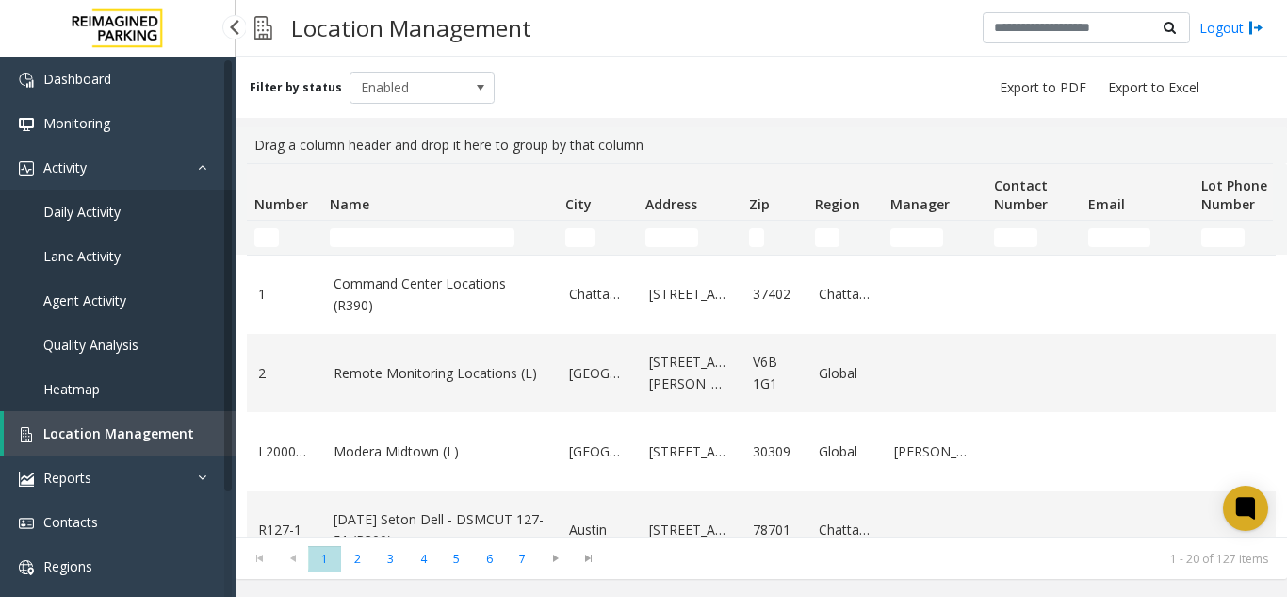
click at [132, 200] on link "Daily Activity" at bounding box center [118, 211] width 236 height 44
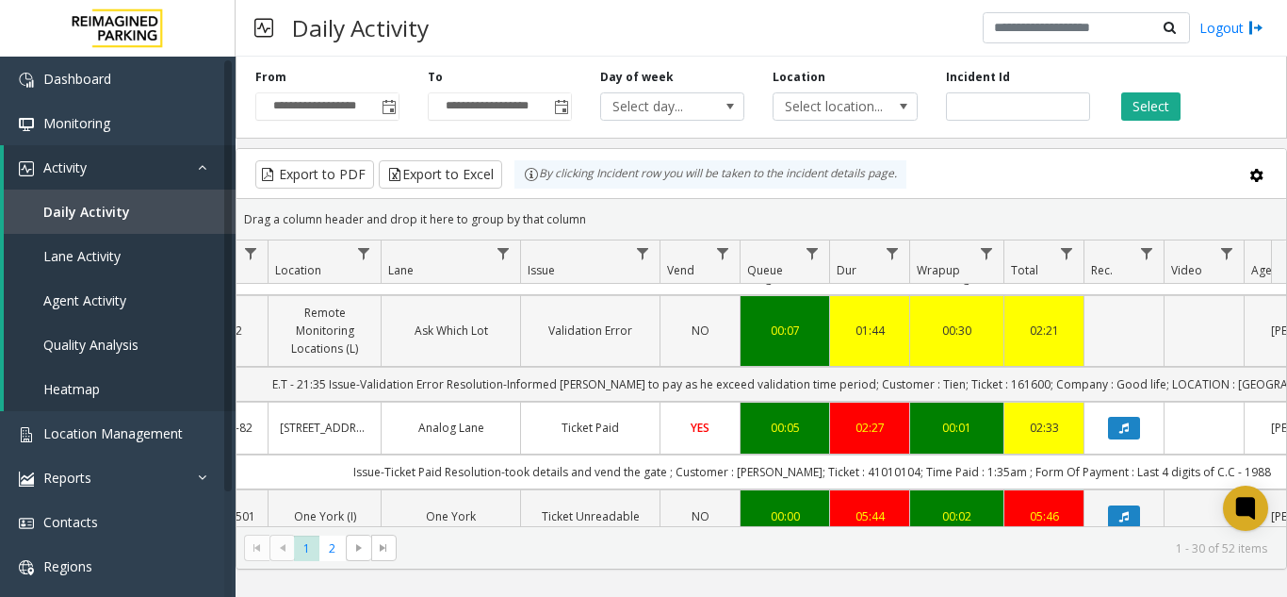
scroll to position [0, 304]
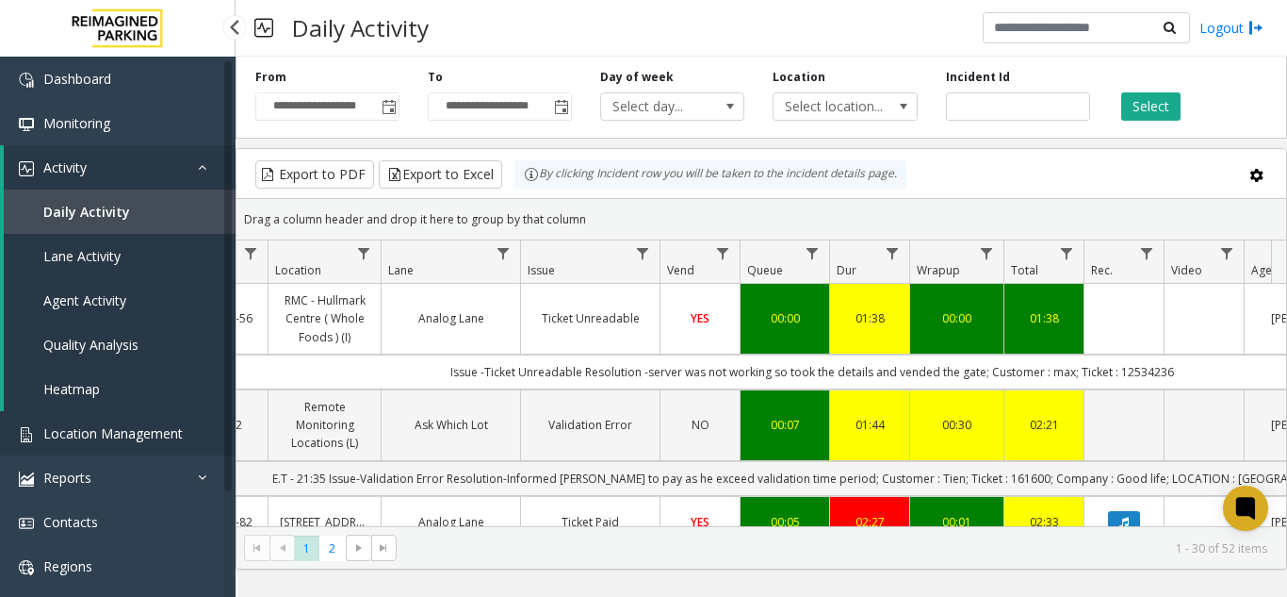
click at [141, 434] on span "Location Management" at bounding box center [112, 433] width 139 height 18
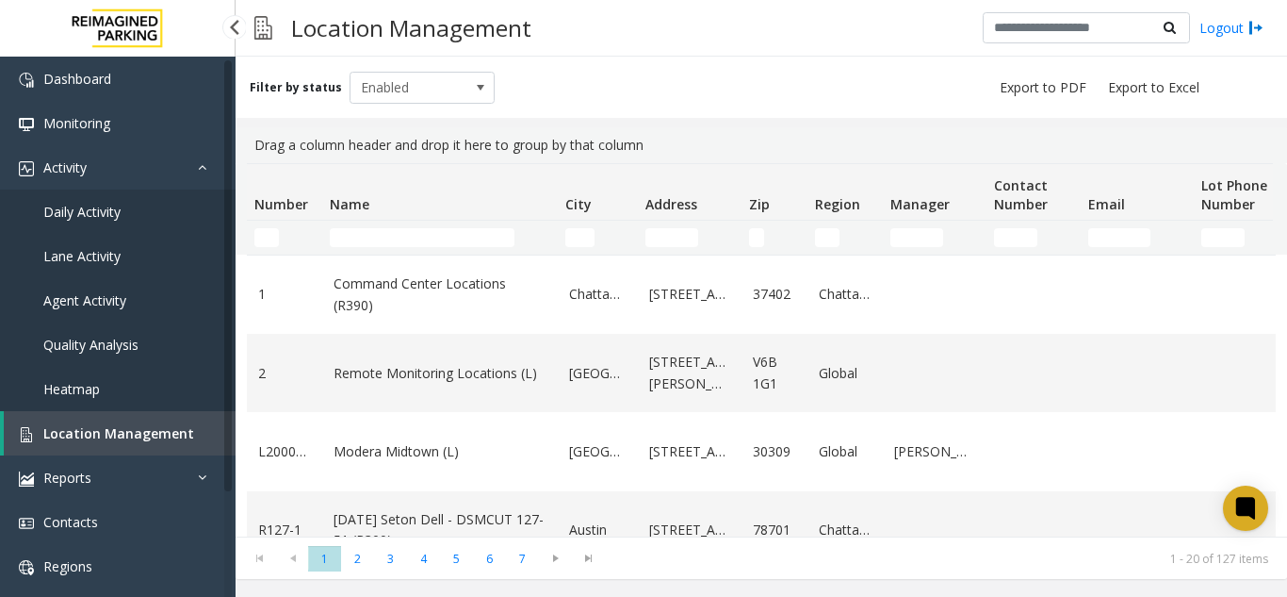
click at [92, 220] on span "Daily Activity" at bounding box center [81, 212] width 77 height 18
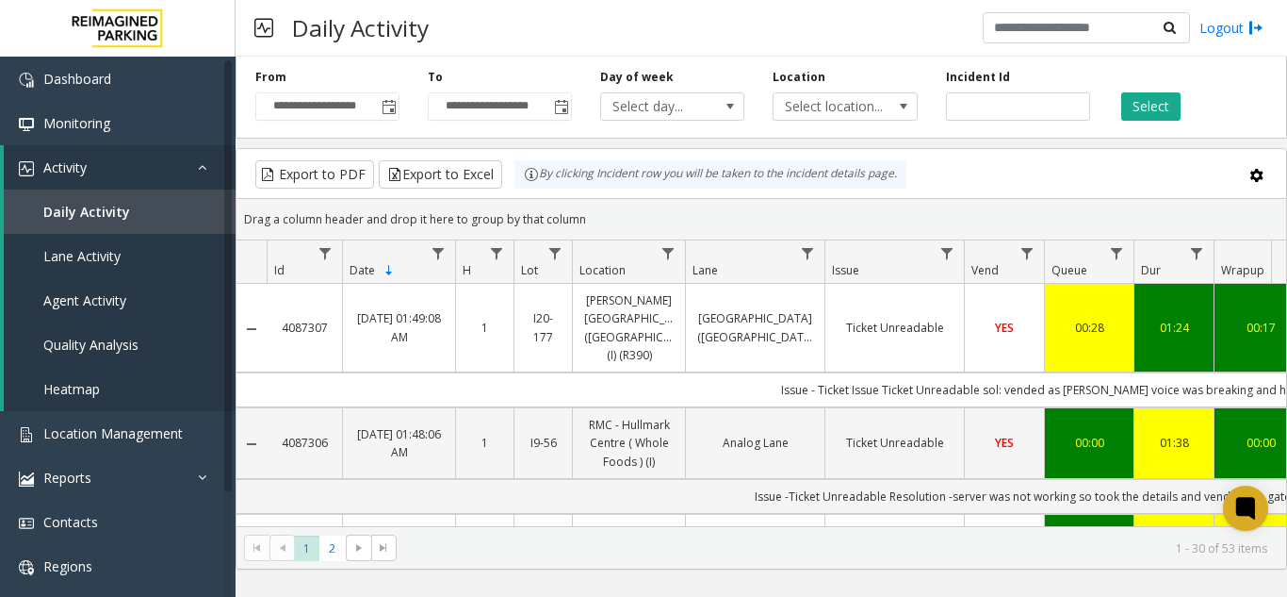
scroll to position [0, 461]
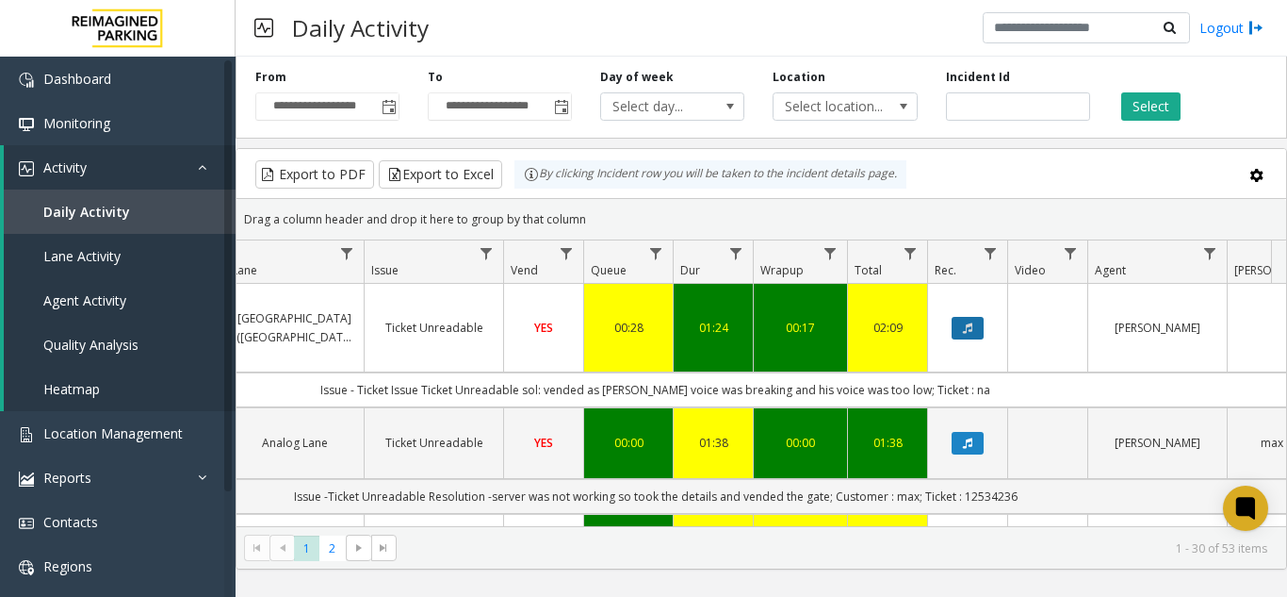
click at [968, 324] on icon "Data table" at bounding box center [967, 327] width 9 height 11
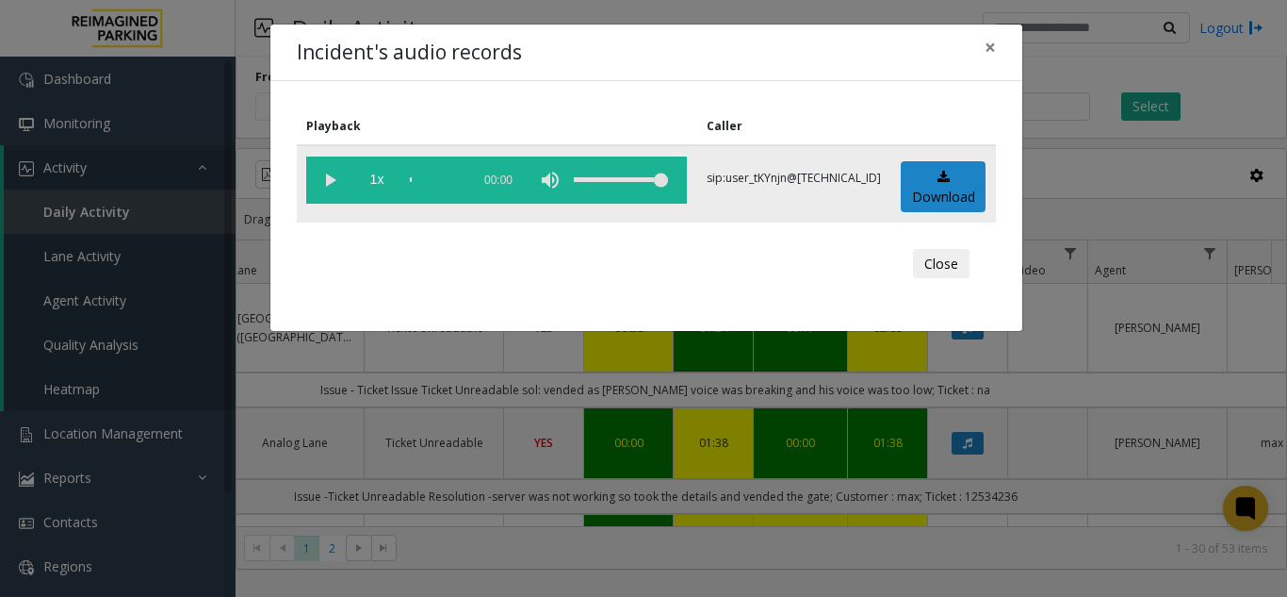
click at [318, 185] on vg-play-pause at bounding box center [329, 179] width 47 height 47
click at [443, 175] on div "scrub bar" at bounding box center [435, 179] width 51 height 47
drag, startPoint x: 434, startPoint y: 180, endPoint x: 347, endPoint y: 187, distance: 87.0
click at [347, 187] on vg-controls "1x 01:25" at bounding box center [496, 179] width 381 height 47
click at [989, 43] on span "×" at bounding box center [990, 47] width 11 height 26
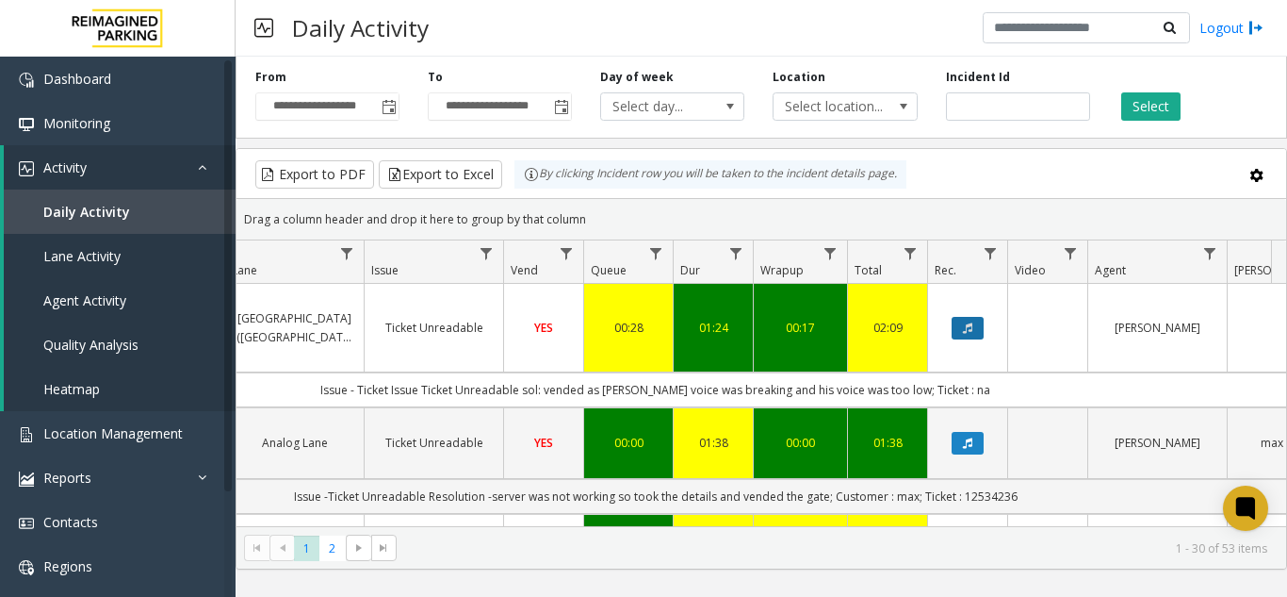
click at [968, 322] on icon "Data table" at bounding box center [967, 327] width 9 height 11
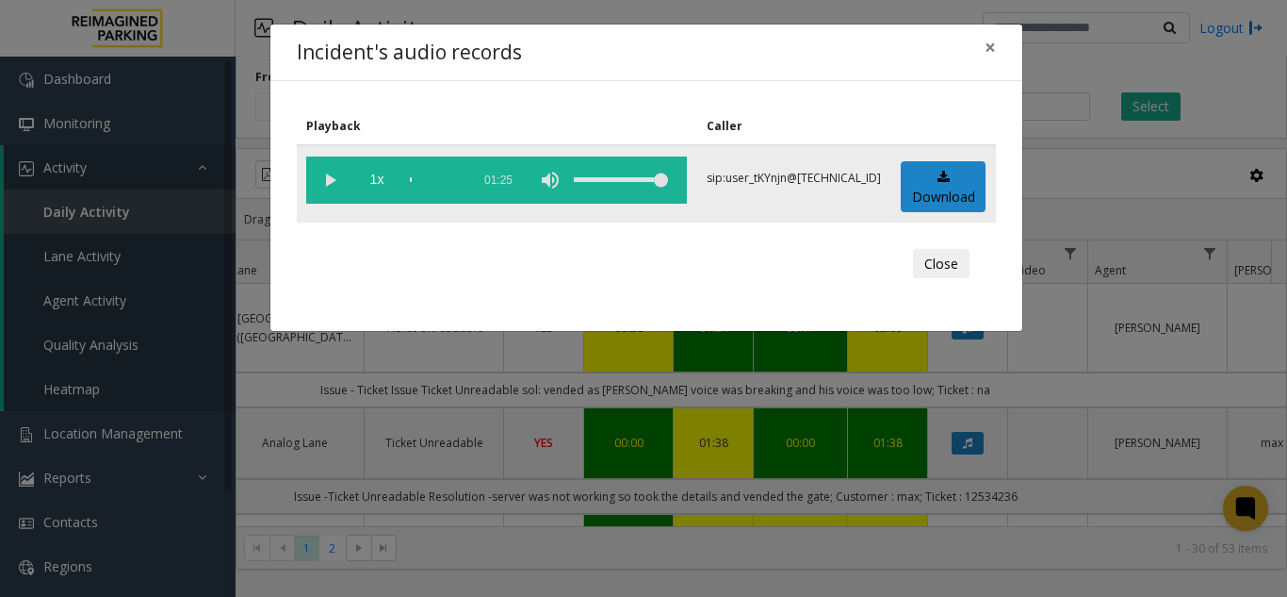
click at [330, 180] on vg-play-pause at bounding box center [329, 179] width 47 height 47
click at [986, 42] on span "×" at bounding box center [990, 47] width 11 height 26
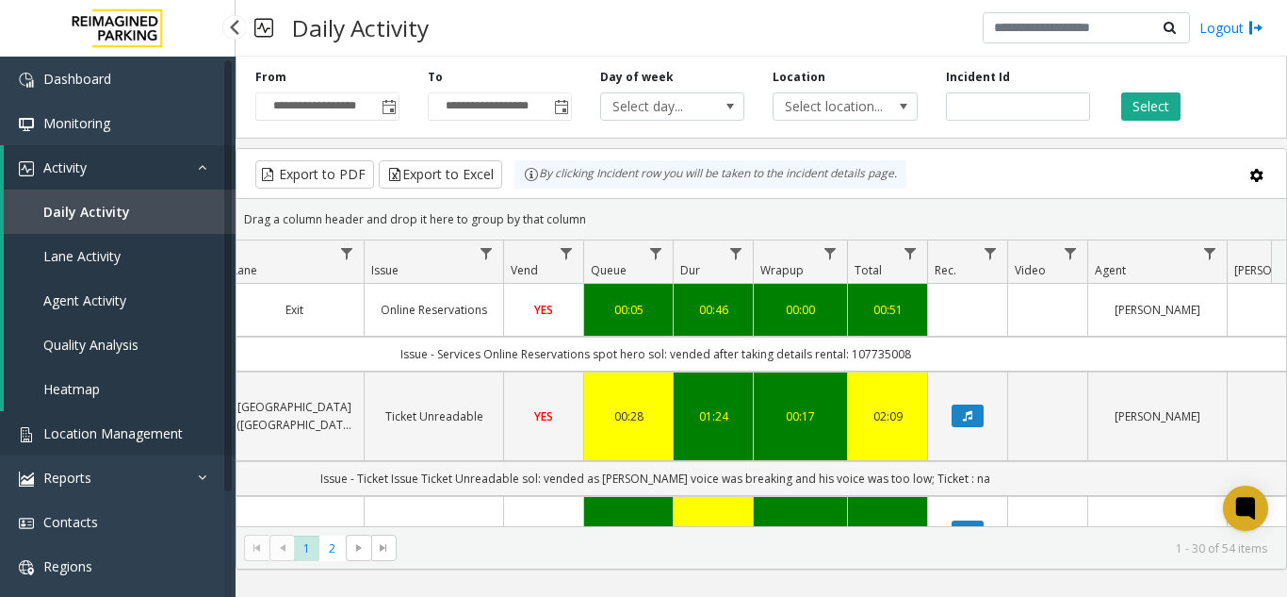
click at [156, 437] on span "Location Management" at bounding box center [112, 433] width 139 height 18
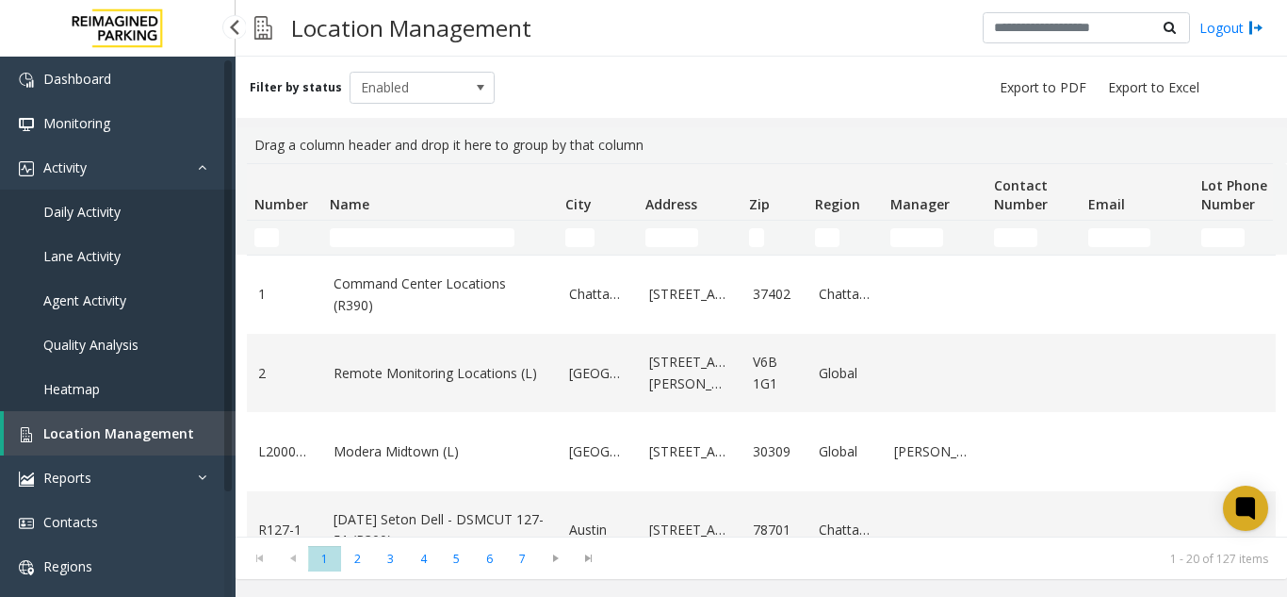
click at [145, 208] on link "Daily Activity" at bounding box center [118, 211] width 236 height 44
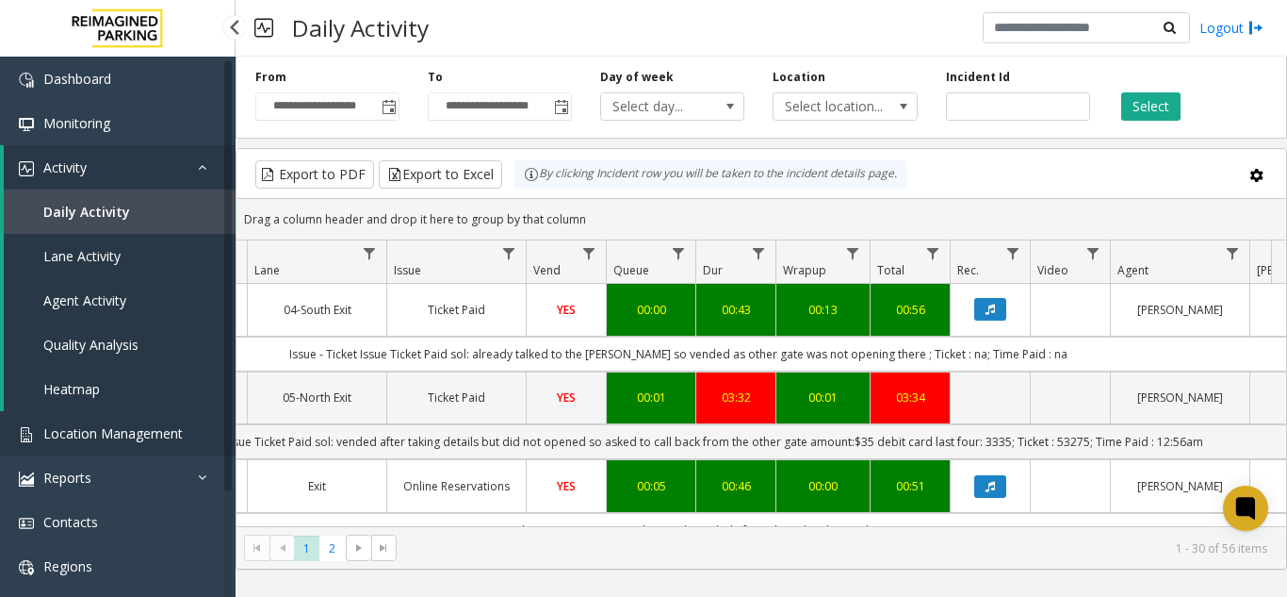
click at [160, 432] on span "Location Management" at bounding box center [112, 433] width 139 height 18
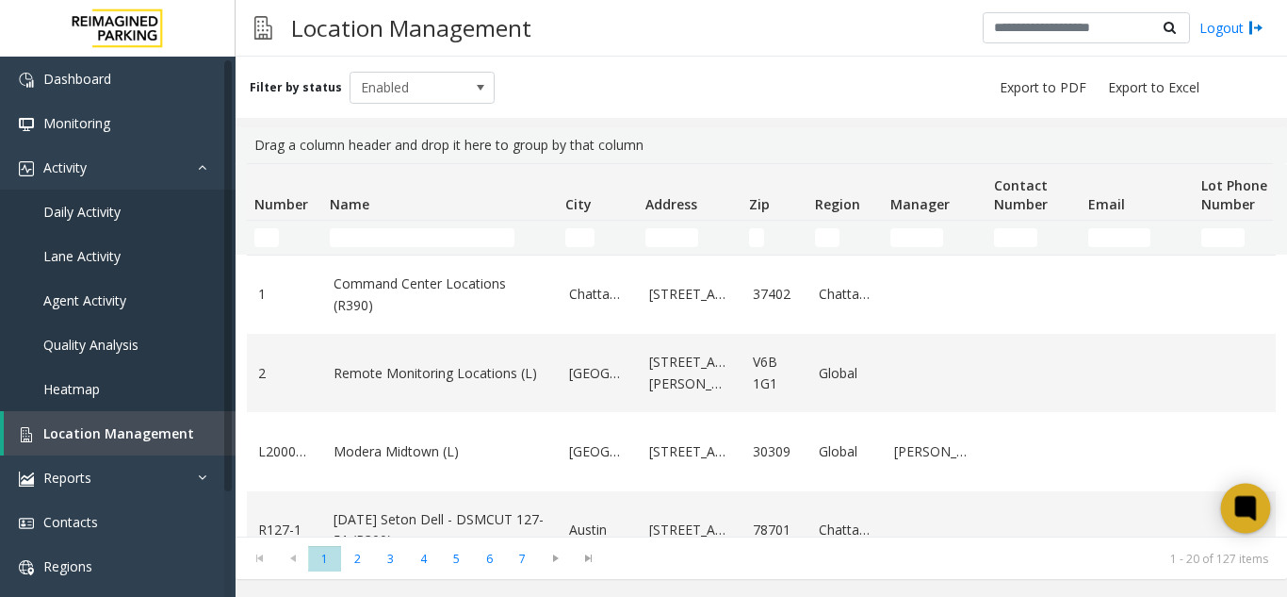
click at [1240, 506] on icon at bounding box center [1245, 508] width 14 height 8
